Goal: Information Seeking & Learning: Learn about a topic

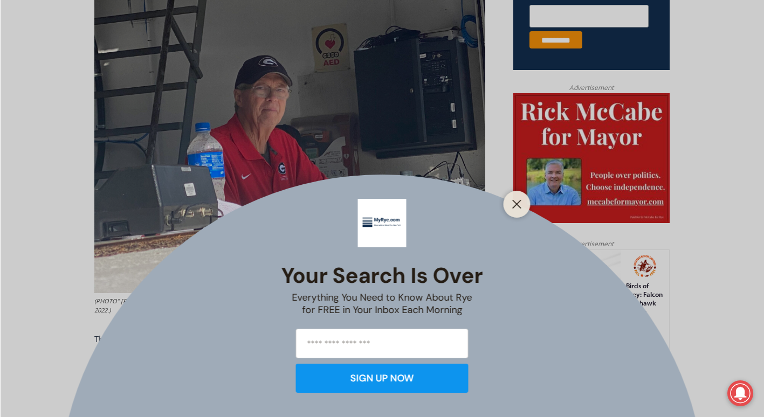
scroll to position [617, 0]
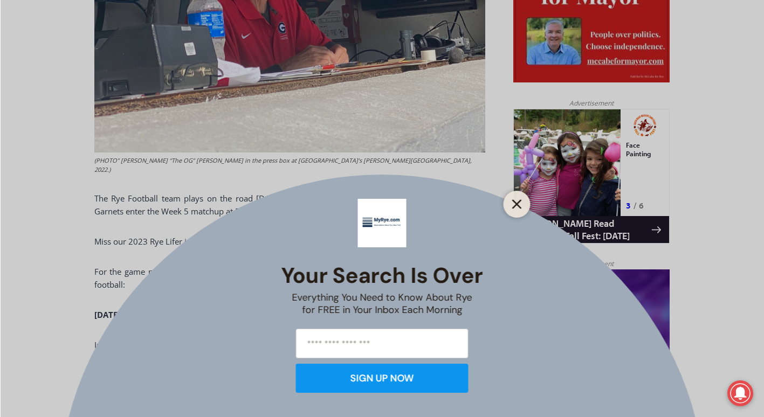
click at [517, 201] on icon "Close" at bounding box center [517, 204] width 10 height 10
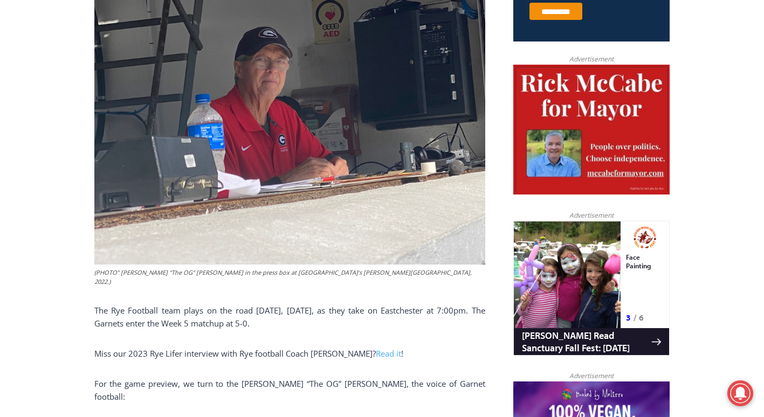
scroll to position [0, 0]
